Goal: Task Accomplishment & Management: Manage account settings

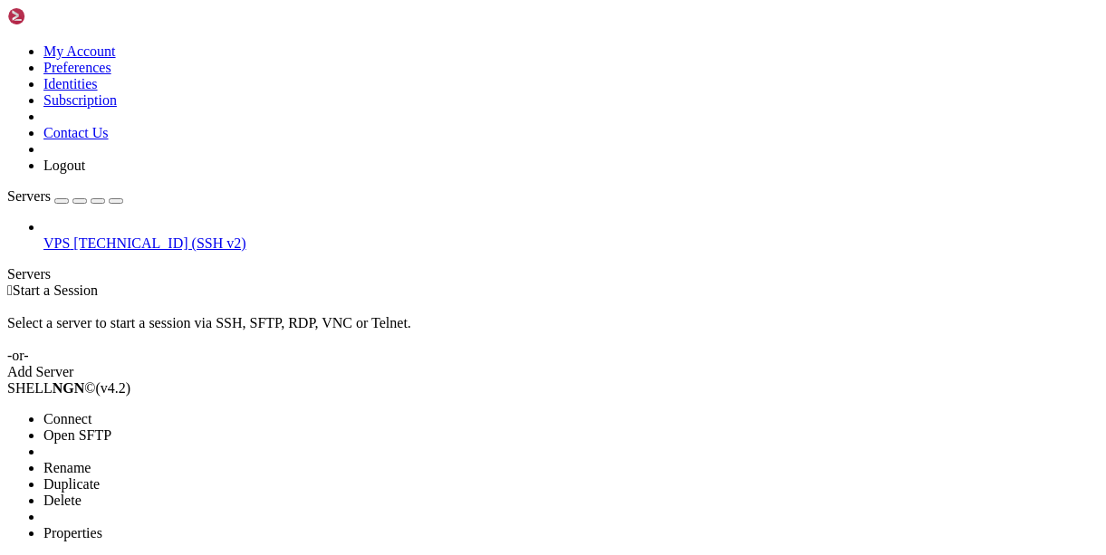
click at [171, 525] on li "Properties" at bounding box center [125, 533] width 165 height 16
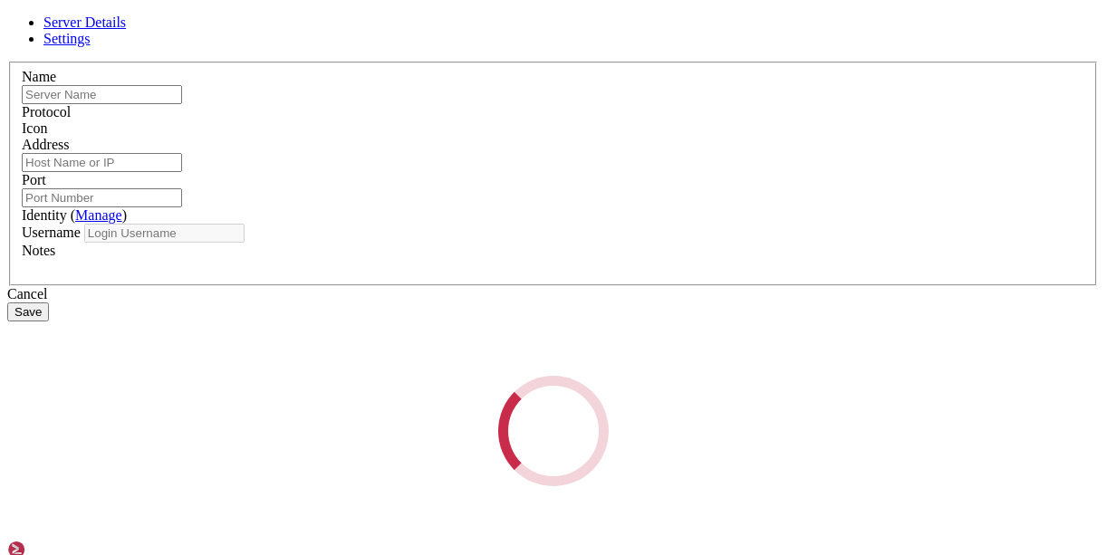
type input "VPS"
type input "[TECHNICAL_ID]"
type input "22"
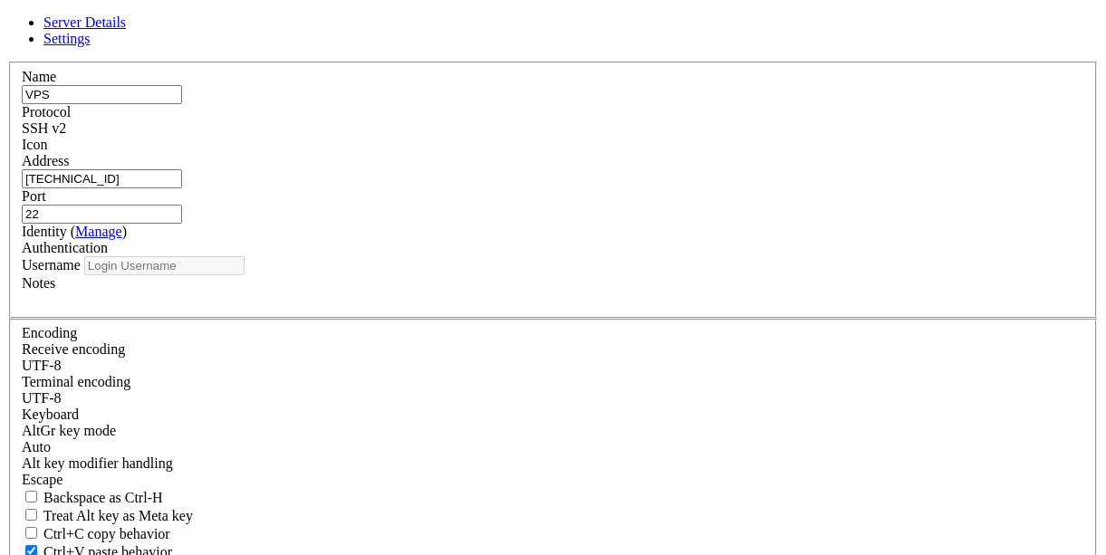
type input "[PERSON_NAME]"
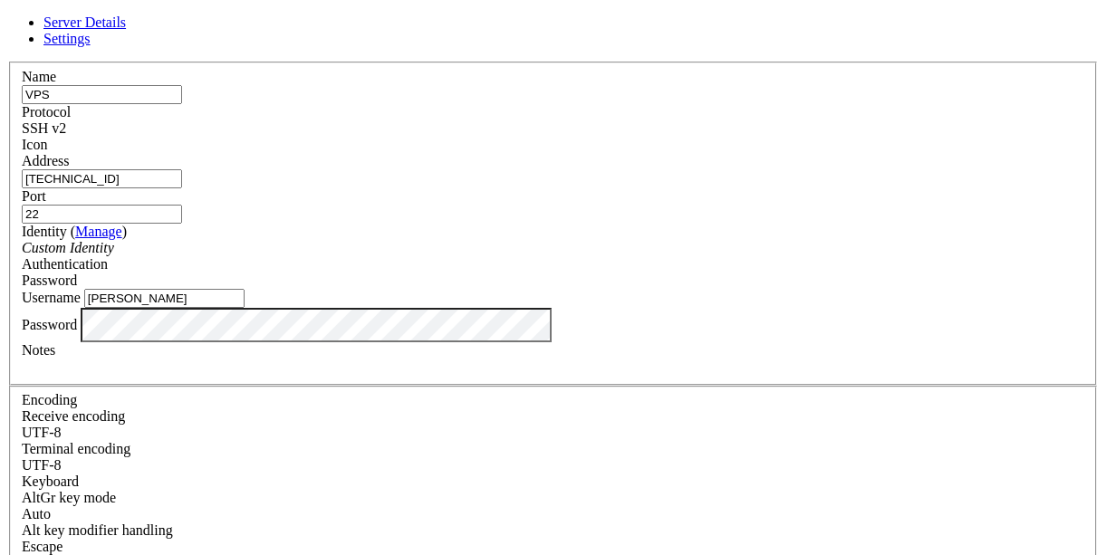
click at [91, 38] on link "Settings" at bounding box center [66, 38] width 47 height 15
checkbox input "true"
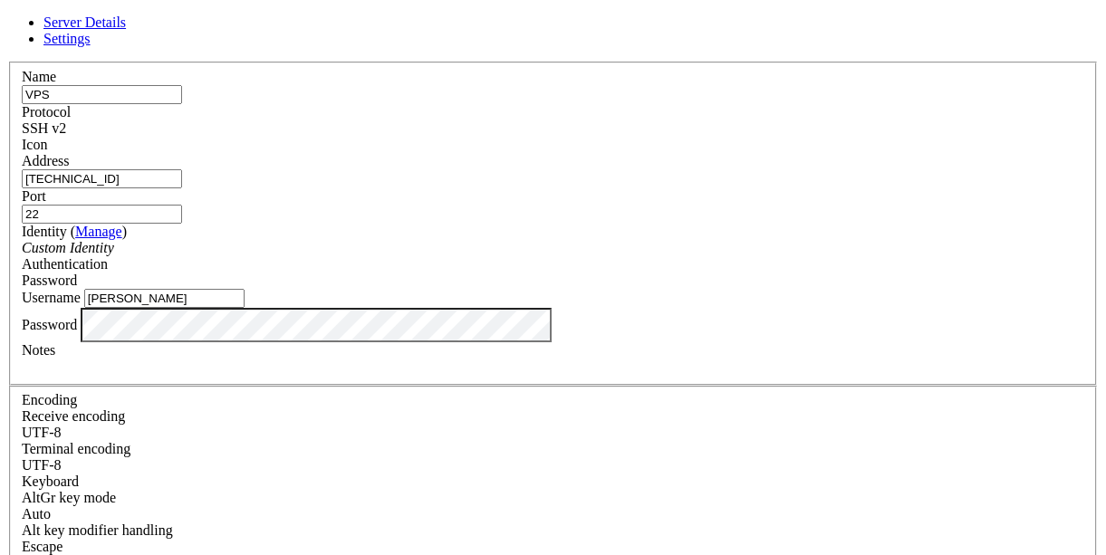
scroll to position [293, 0]
click at [62, 539] on span at bounding box center [62, 546] width 0 height 15
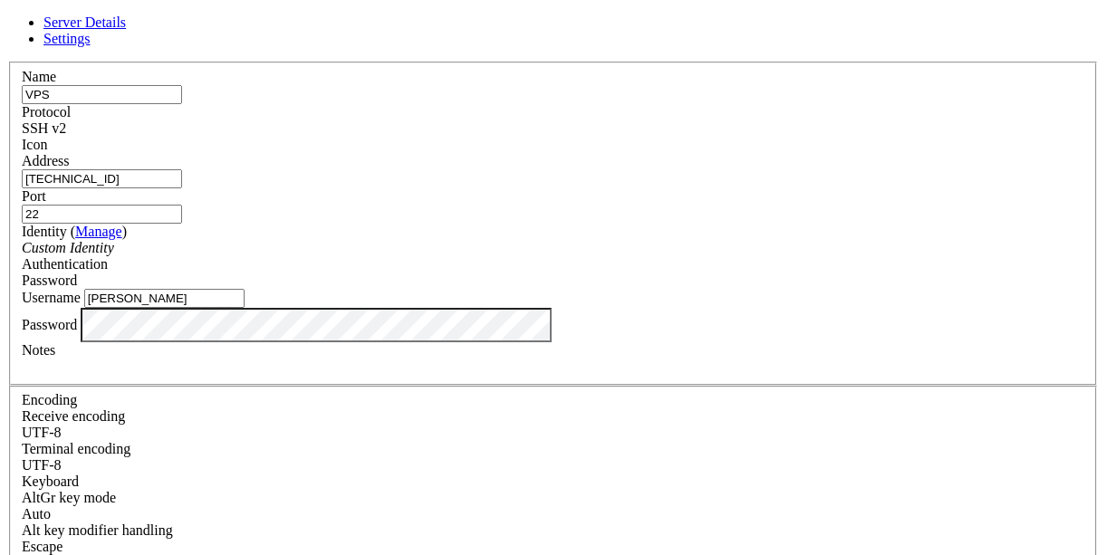
scroll to position [112, 0]
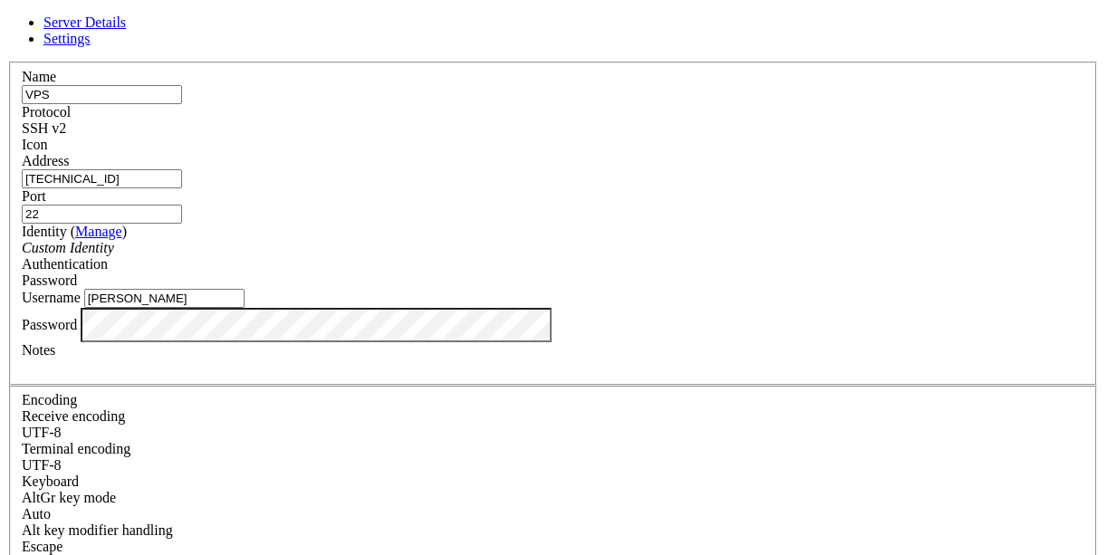
scroll to position [203, 0]
checkbox input "true"
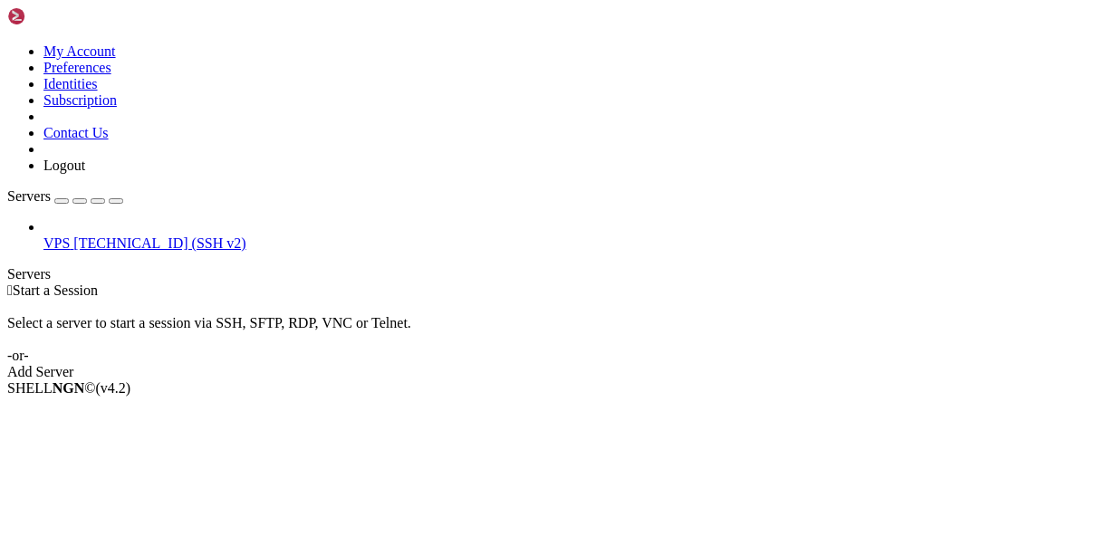
click at [117, 235] on span "[TECHNICAL_ID] (SSH v2)" at bounding box center [159, 242] width 172 height 15
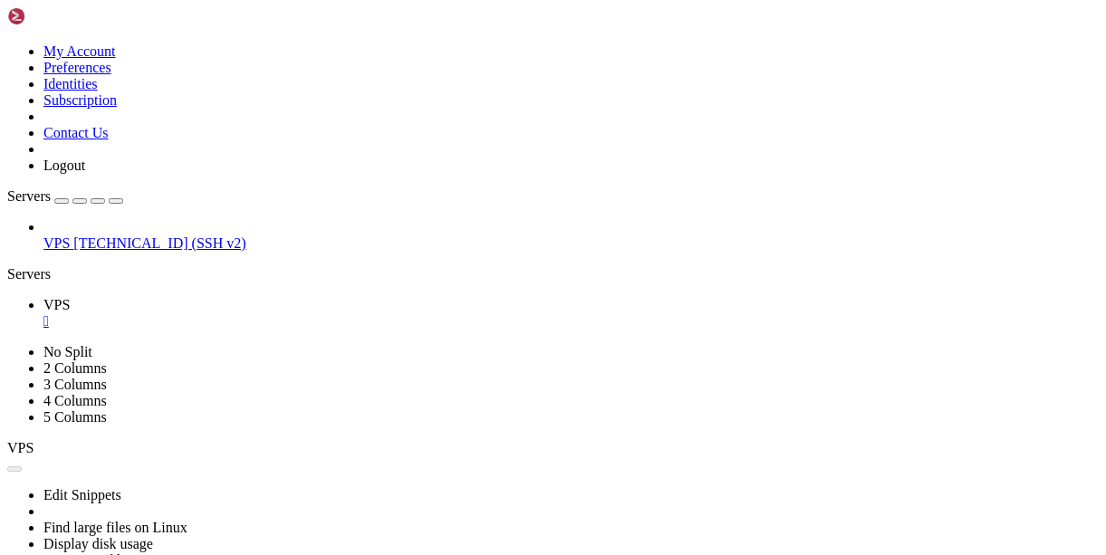
scroll to position [0, 0]
